Goal: Task Accomplishment & Management: Use online tool/utility

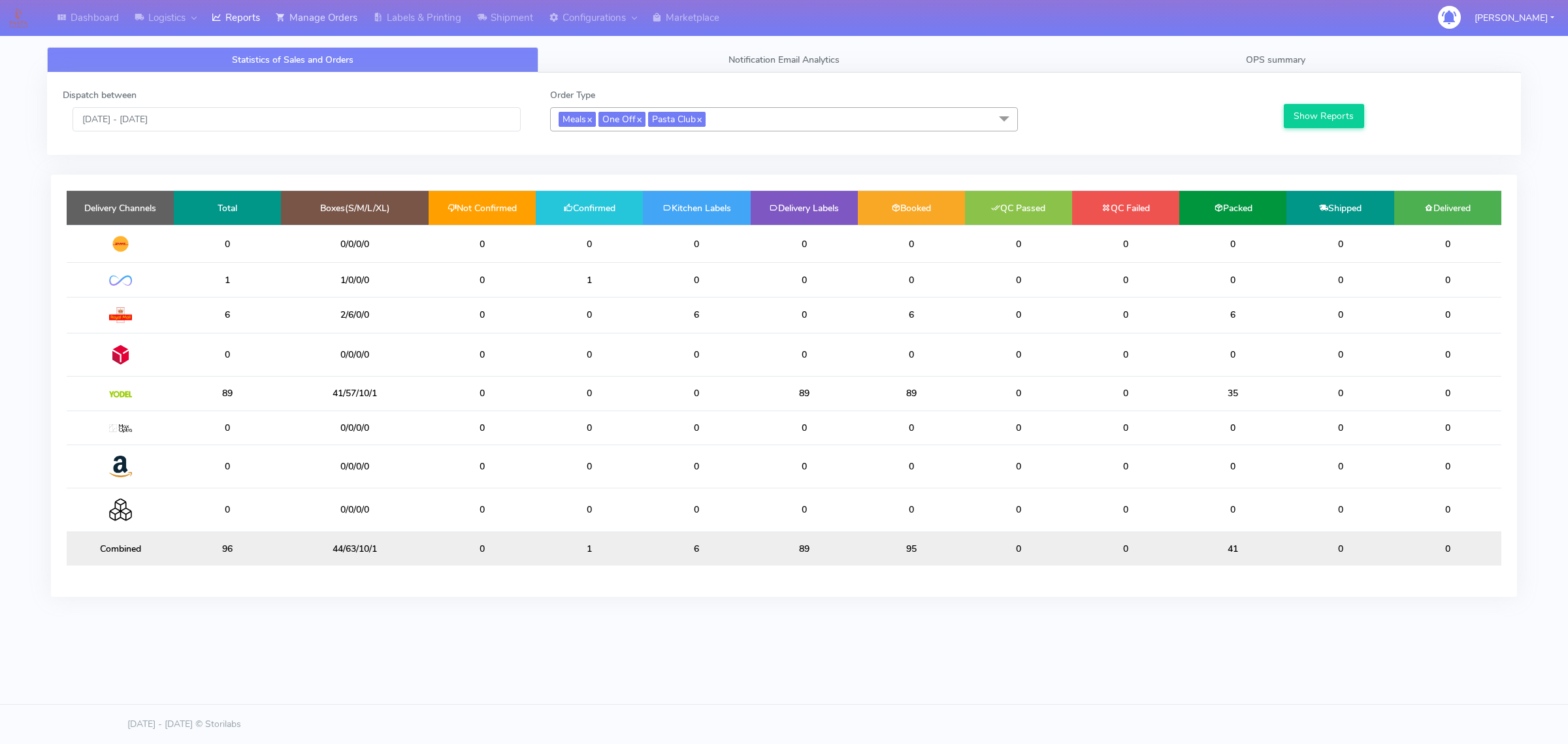
click at [360, 8] on link "Manage Orders" at bounding box center [316, 18] width 98 height 36
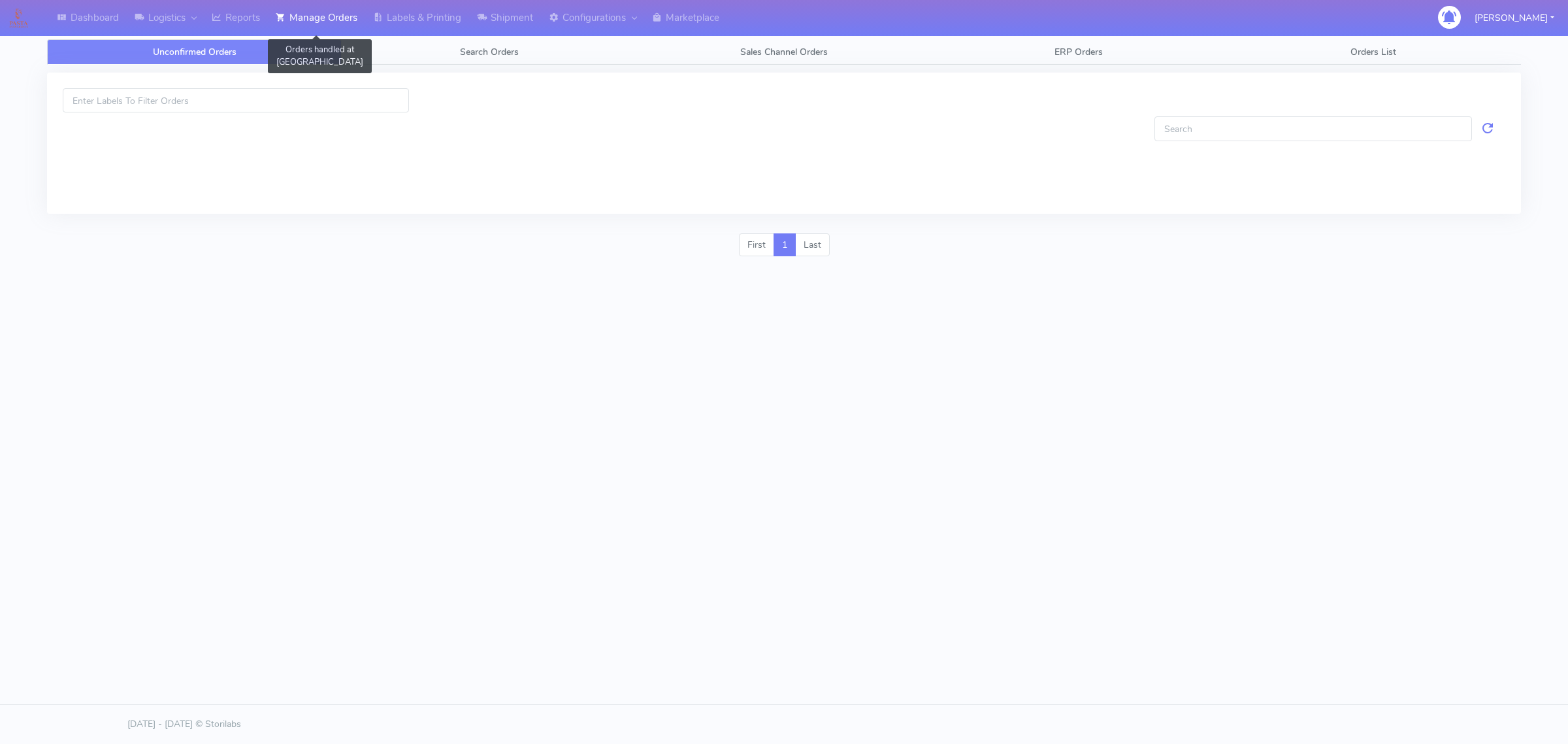
click at [365, 14] on link "Manage Orders" at bounding box center [316, 18] width 98 height 36
click at [396, 50] on link "Search Orders" at bounding box center [489, 52] width 295 height 25
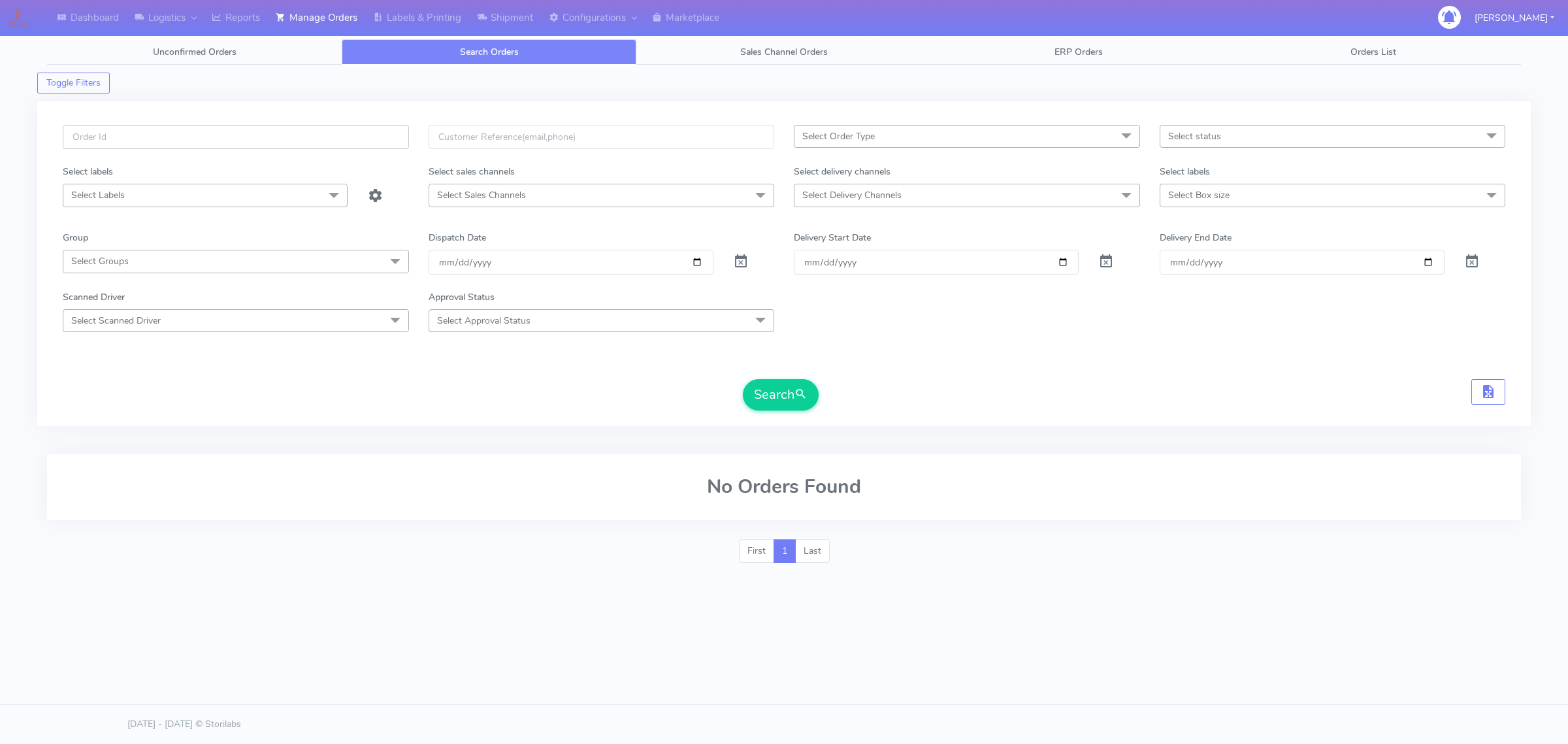
click at [374, 138] on input "text" at bounding box center [236, 137] width 346 height 24
paste input "#1616935"
type input "#1616935"
click at [746, 266] on span at bounding box center [741, 264] width 16 height 13
click at [756, 401] on button "Search" at bounding box center [781, 395] width 76 height 31
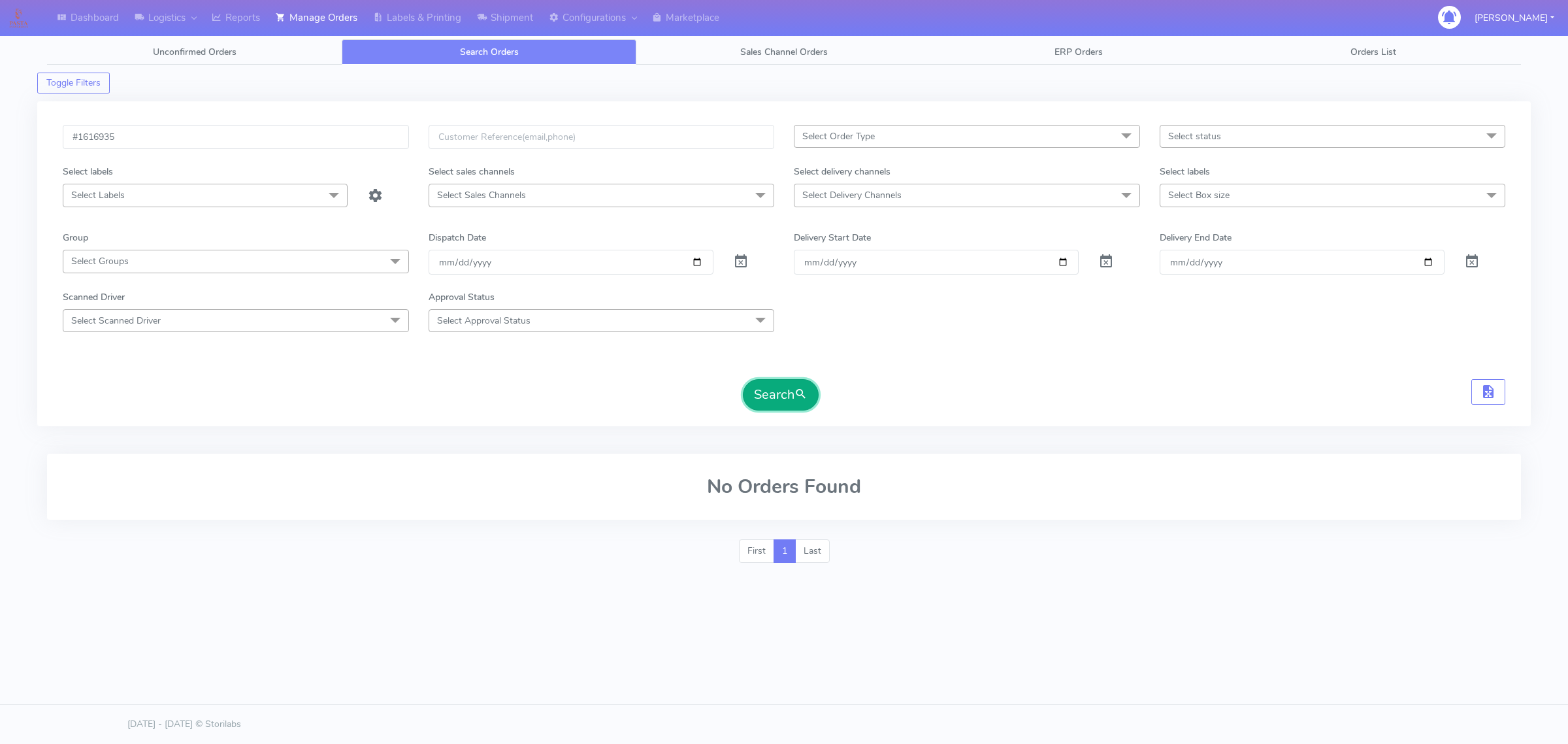
click at [781, 387] on button "Search" at bounding box center [781, 395] width 76 height 31
click at [818, 394] on button "Search" at bounding box center [781, 395] width 76 height 31
click at [337, 142] on input "#1616935" at bounding box center [236, 137] width 346 height 24
click at [743, 390] on div "Search" at bounding box center [781, 395] width 76 height 31
click at [756, 392] on button "Search" at bounding box center [781, 395] width 76 height 31
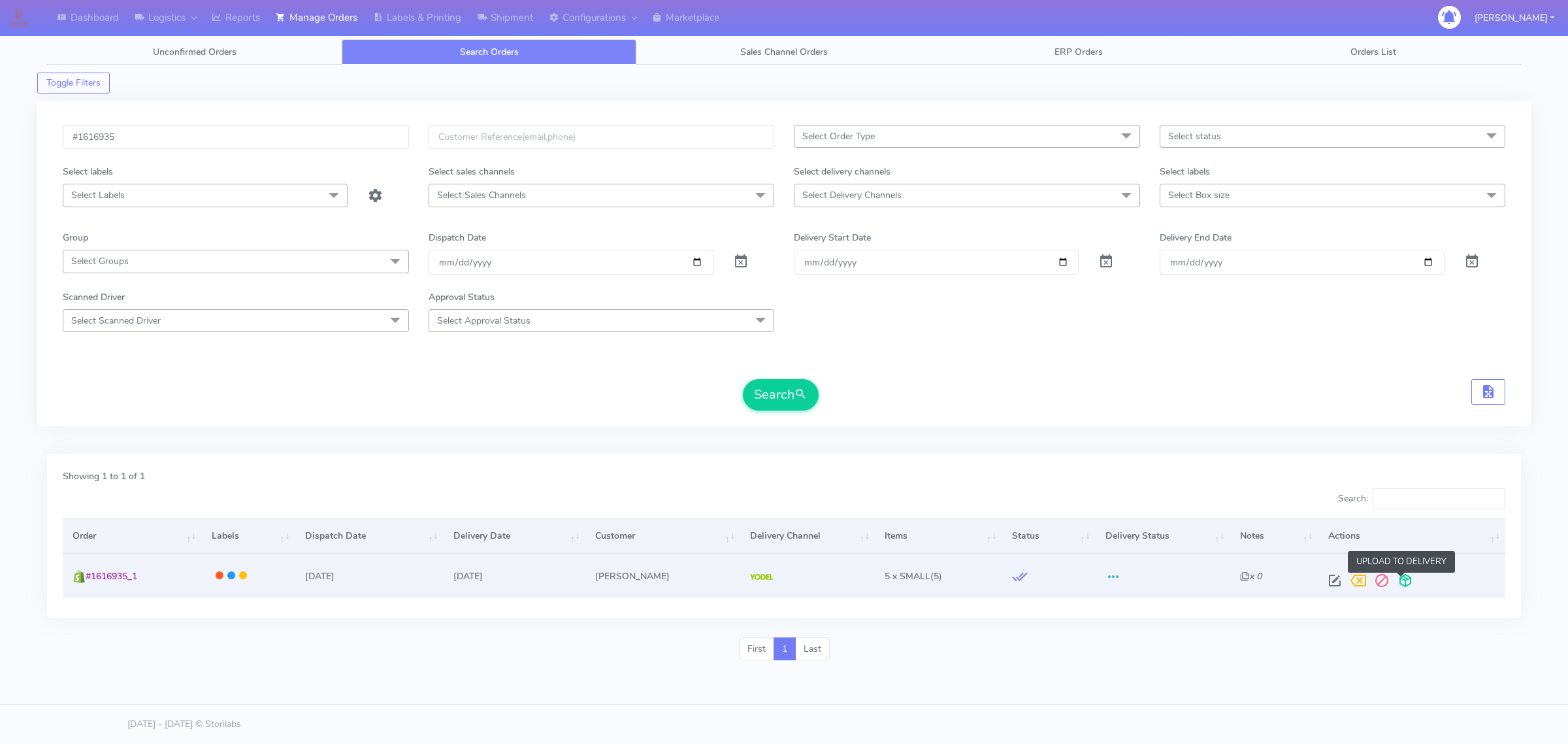
click at [1395, 579] on span at bounding box center [1405, 583] width 24 height 13
drag, startPoint x: 146, startPoint y: 576, endPoint x: 89, endPoint y: 569, distance: 57.4
click at [89, 569] on td "#1616935_1" at bounding box center [132, 575] width 138 height 44
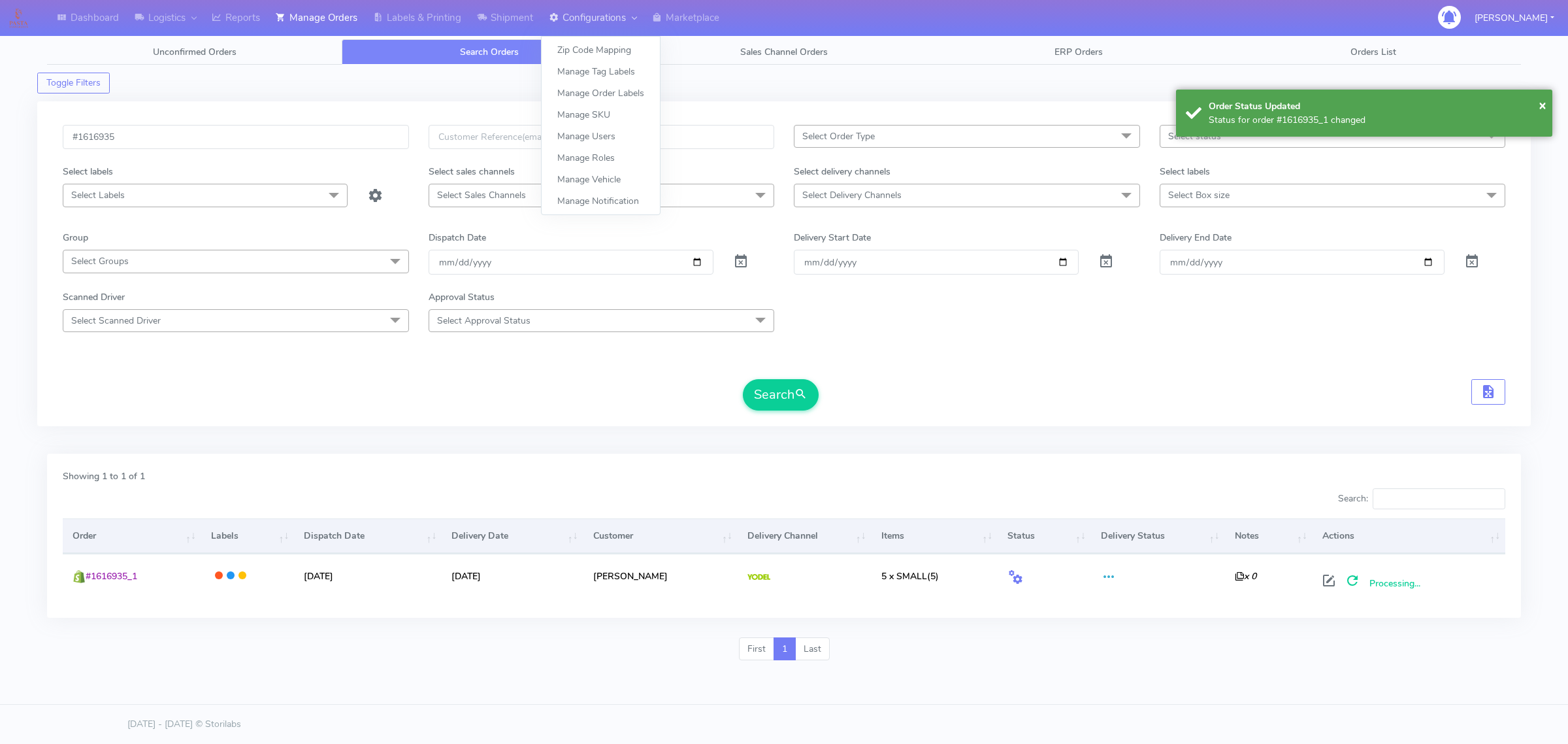
copy span "#1616935_1"
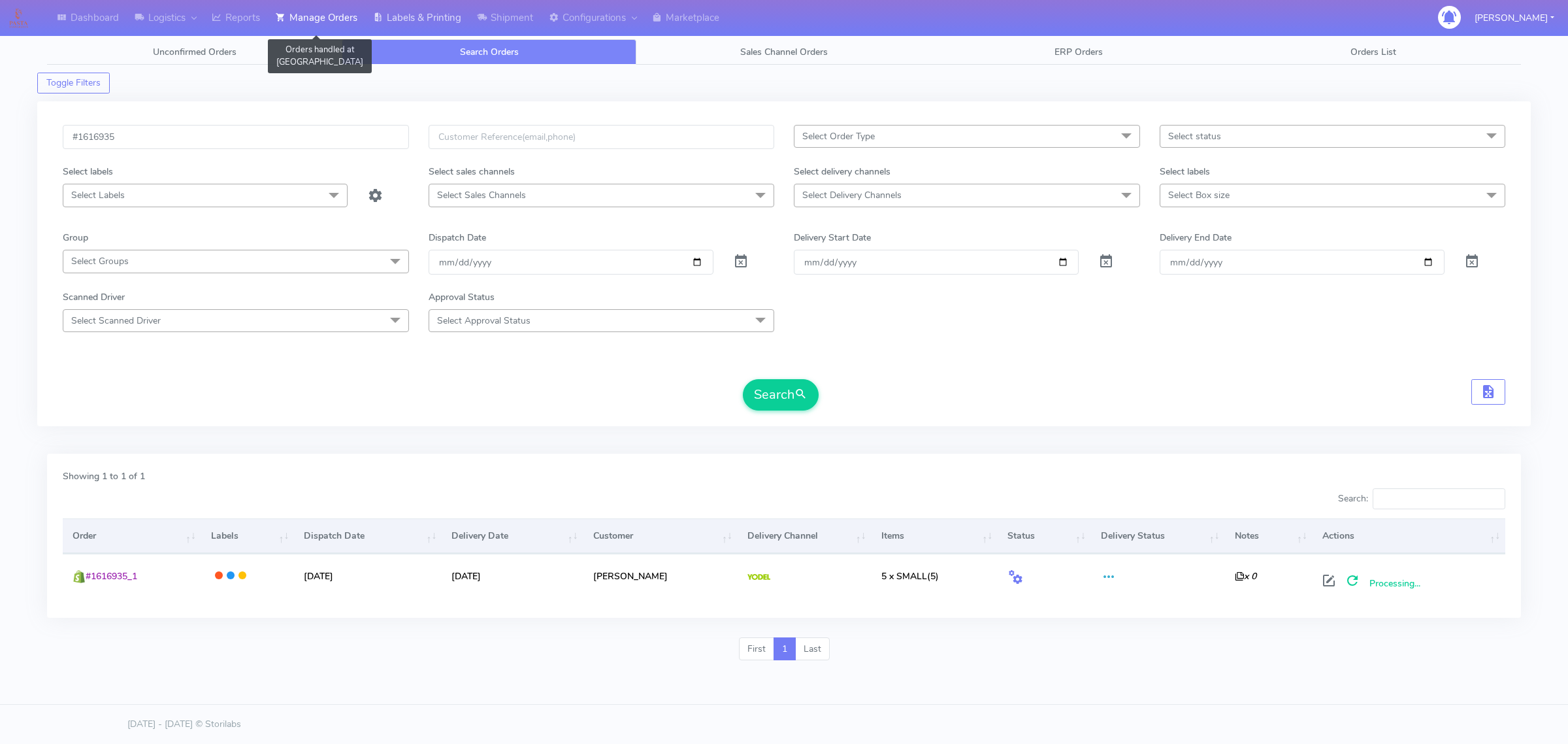
click at [407, 12] on link "Labels & Printing" at bounding box center [417, 18] width 104 height 36
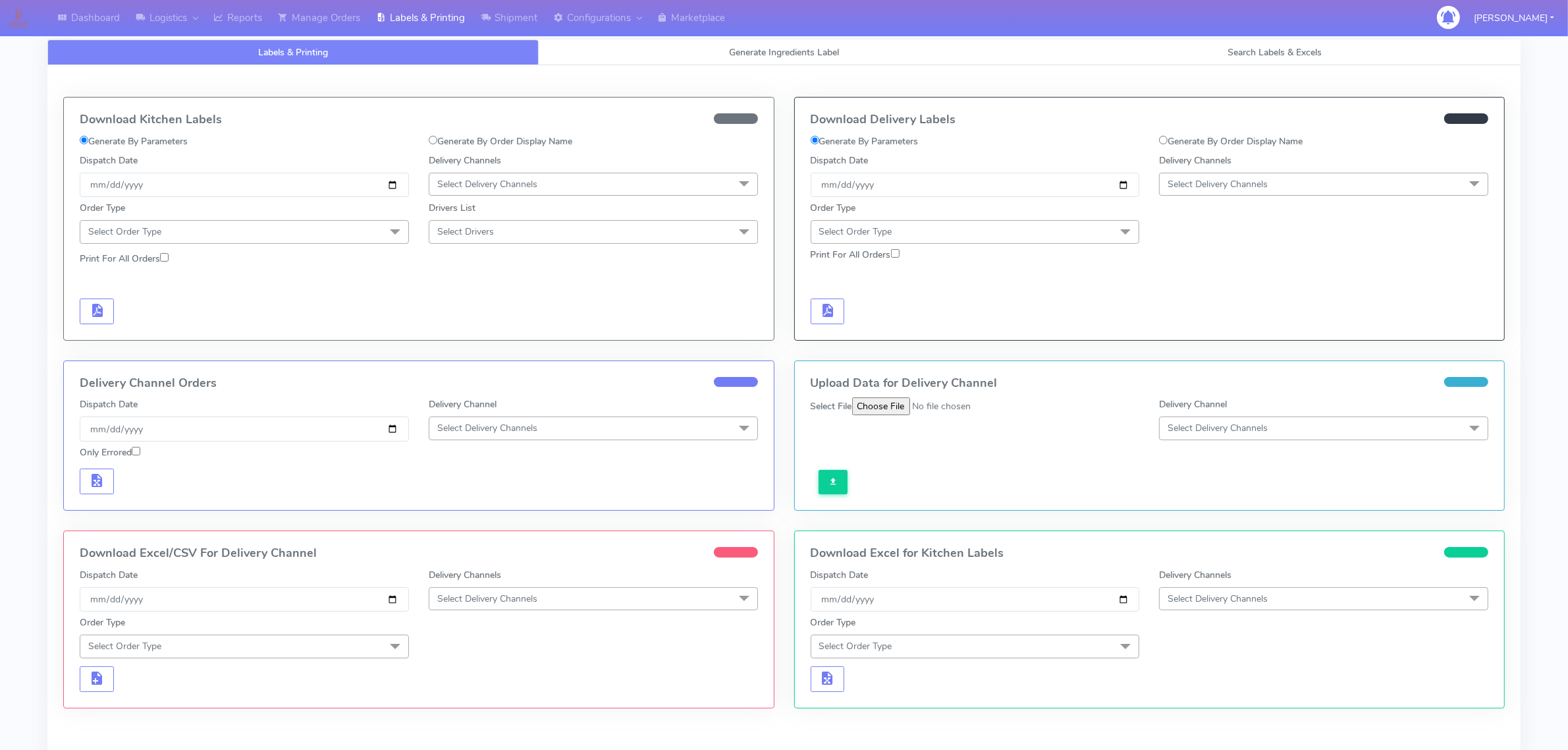
click at [1180, 140] on label "Generate By Order Display Name" at bounding box center [1230, 141] width 144 height 14
click at [1168, 140] on input "Generate By Order Display Name" at bounding box center [1163, 139] width 8 height 8
radio input "true"
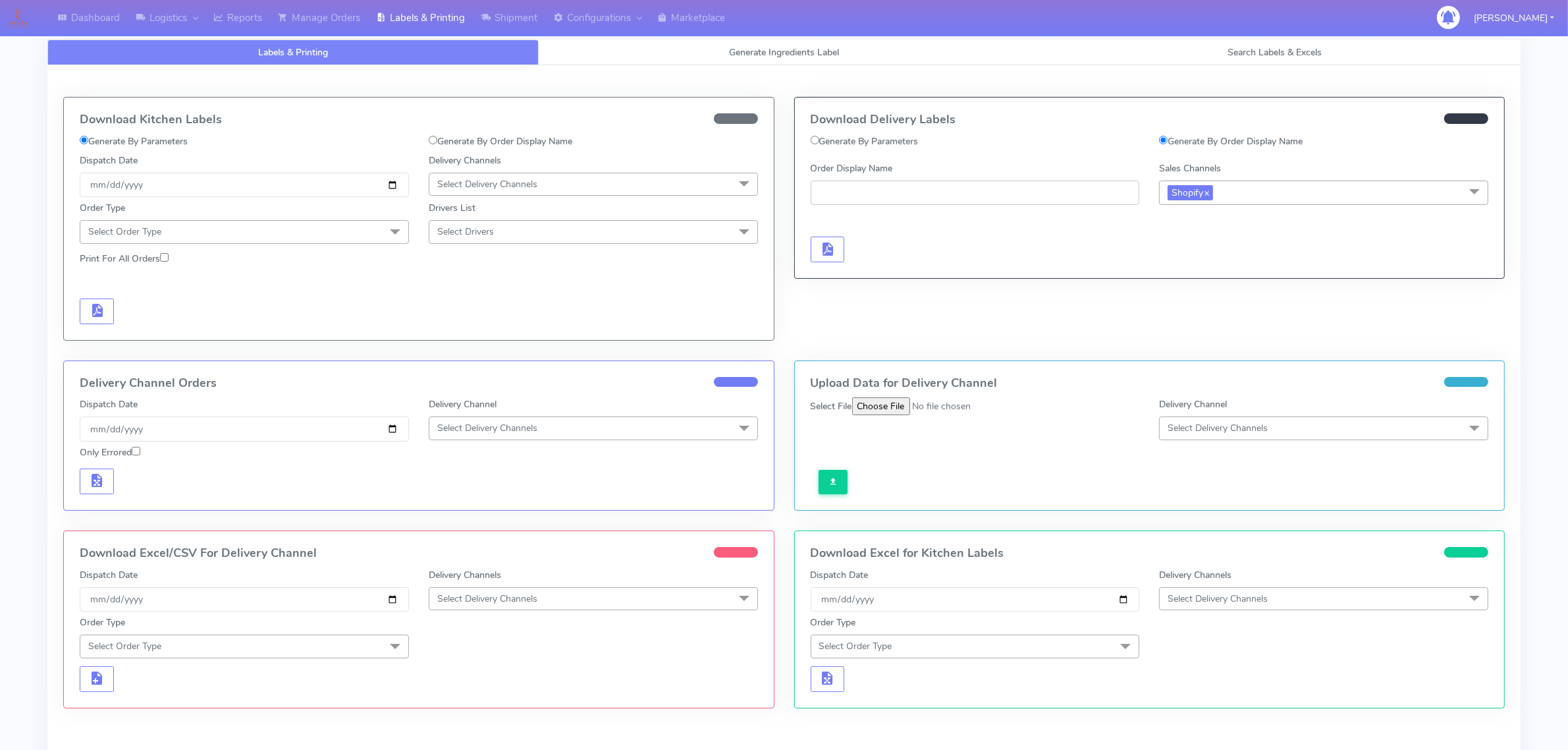
click at [930, 195] on input "Order Display Name" at bounding box center [976, 192] width 329 height 25
paste input "#1616935_1"
type input "#1616935_1"
click at [818, 254] on button "button" at bounding box center [828, 249] width 34 height 25
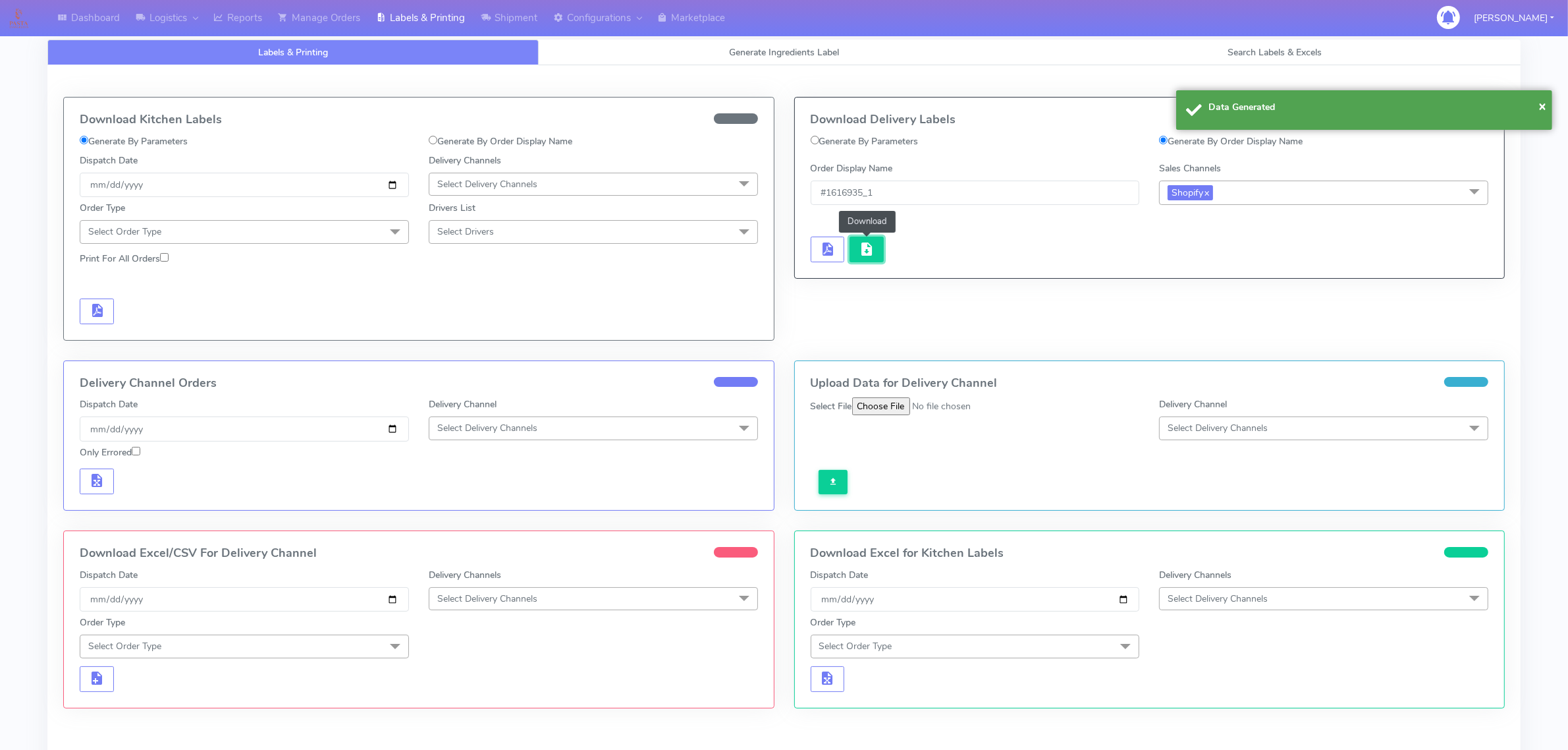
click at [867, 258] on span "button" at bounding box center [866, 252] width 16 height 13
